Goal: Information Seeking & Learning: Find contact information

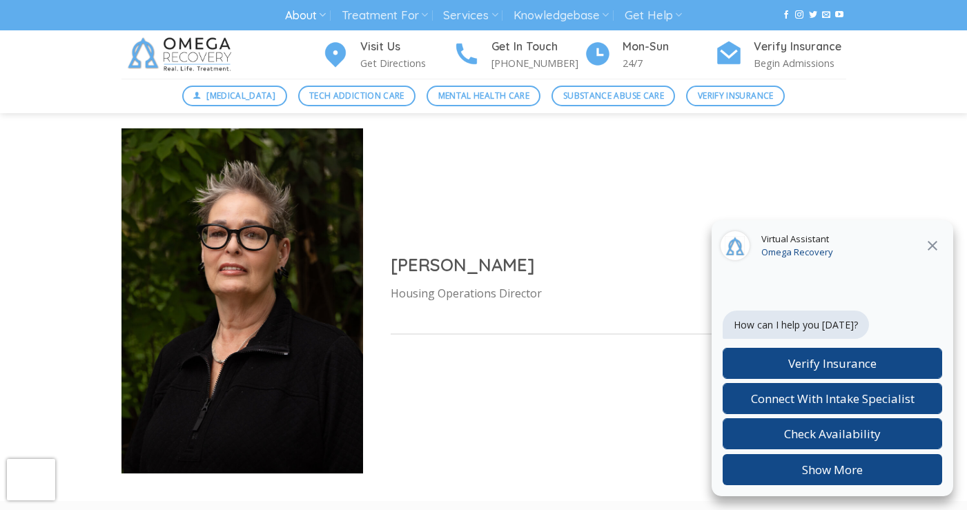
scroll to position [5648, 0]
click at [931, 244] on icon at bounding box center [933, 246] width 10 height 10
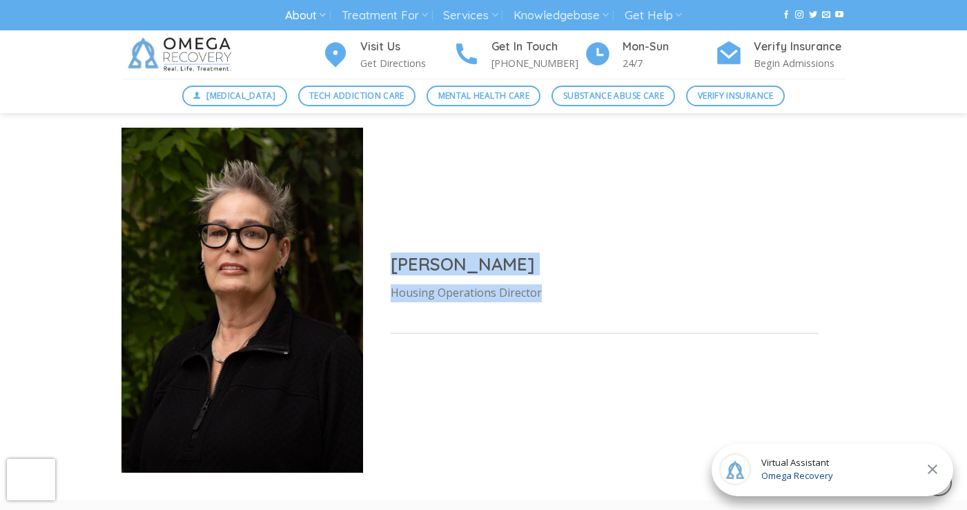
drag, startPoint x: 554, startPoint y: 256, endPoint x: 380, endPoint y: 220, distance: 177.1
click at [380, 225] on div "[PERSON_NAME] Housing Operations Director" at bounding box center [604, 300] width 483 height 150
copy div "[PERSON_NAME] Housing Operations Director"
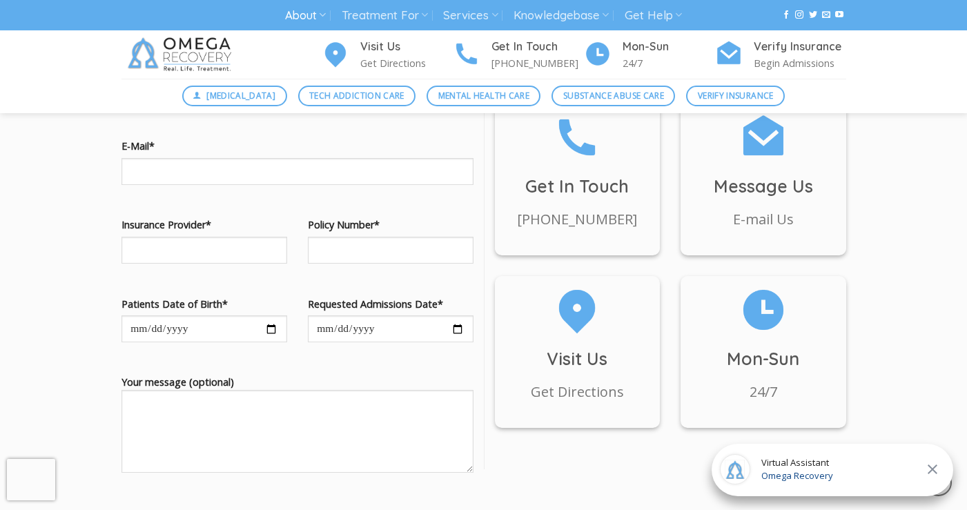
scroll to position [6293, 0]
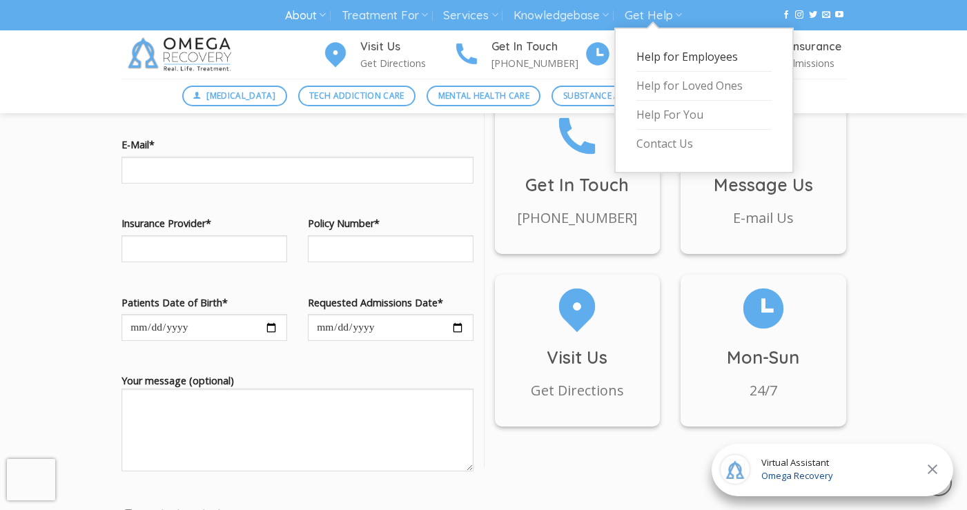
click at [652, 57] on link "Help for Employees" at bounding box center [703, 57] width 135 height 29
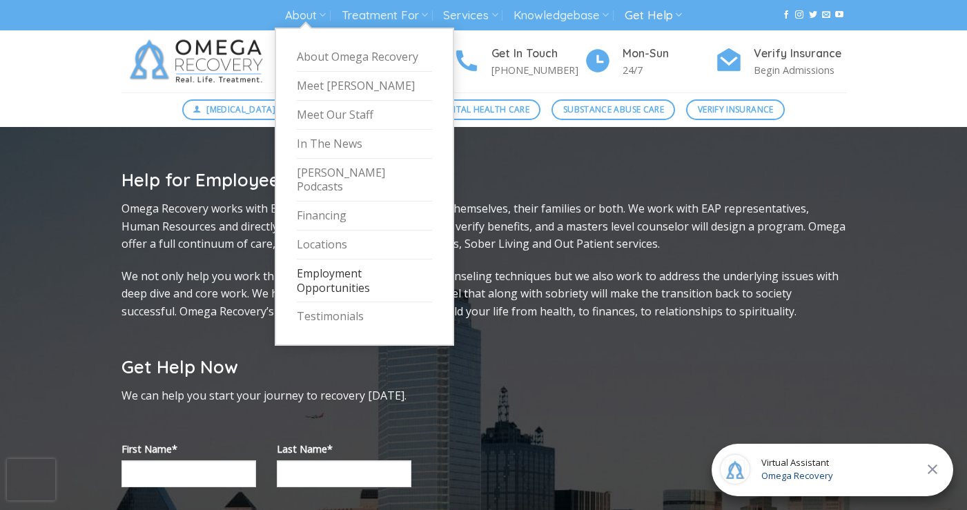
click at [312, 265] on link "Employment Opportunities" at bounding box center [364, 281] width 135 height 43
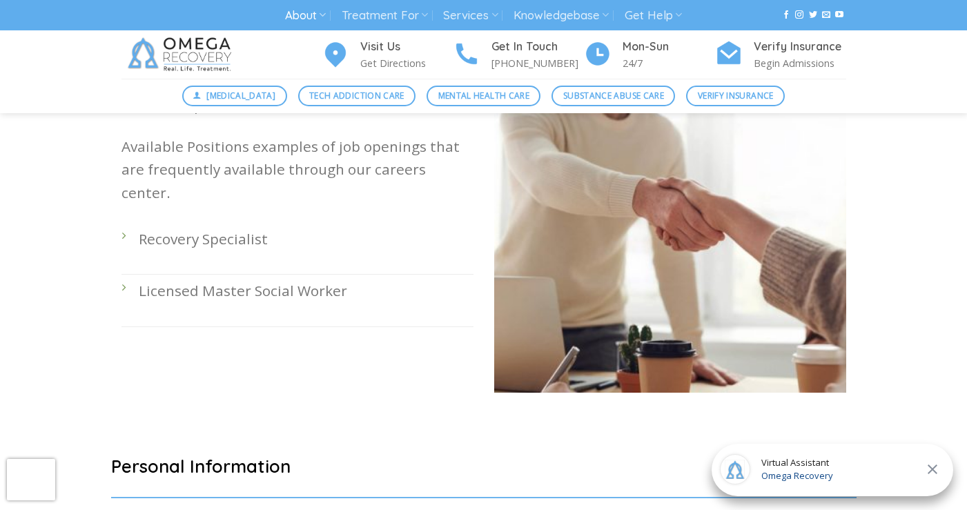
scroll to position [461, 0]
click at [128, 223] on li "Recovery Specialist" at bounding box center [297, 249] width 352 height 52
click at [127, 223] on li "Recovery Specialist" at bounding box center [297, 249] width 352 height 52
click at [121, 223] on li "Recovery Specialist" at bounding box center [297, 249] width 352 height 52
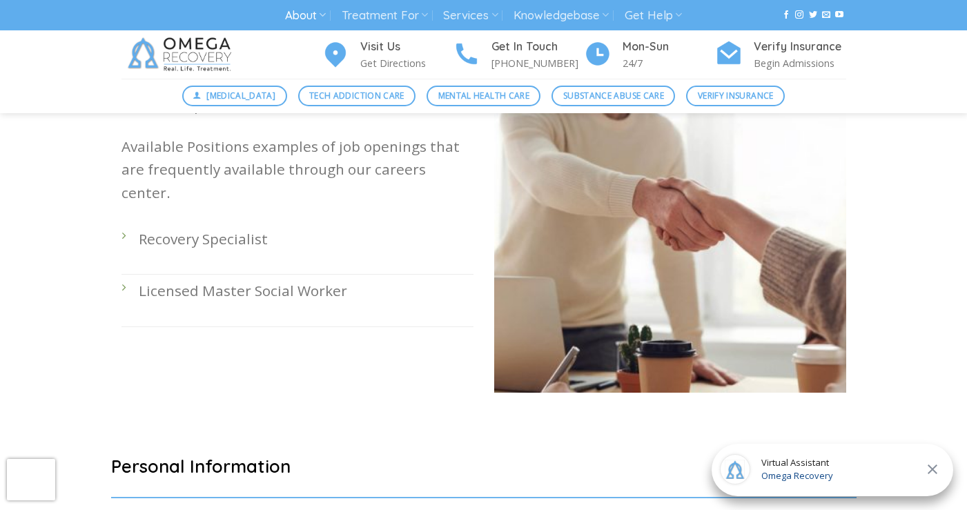
click at [188, 228] on p "Recovery Specialist" at bounding box center [306, 239] width 335 height 23
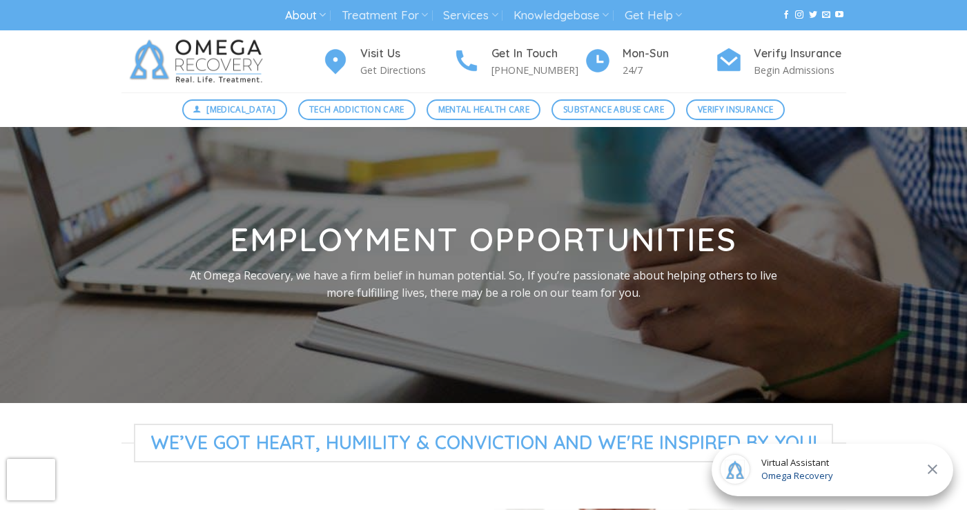
scroll to position [0, 0]
